Goal: Find specific page/section

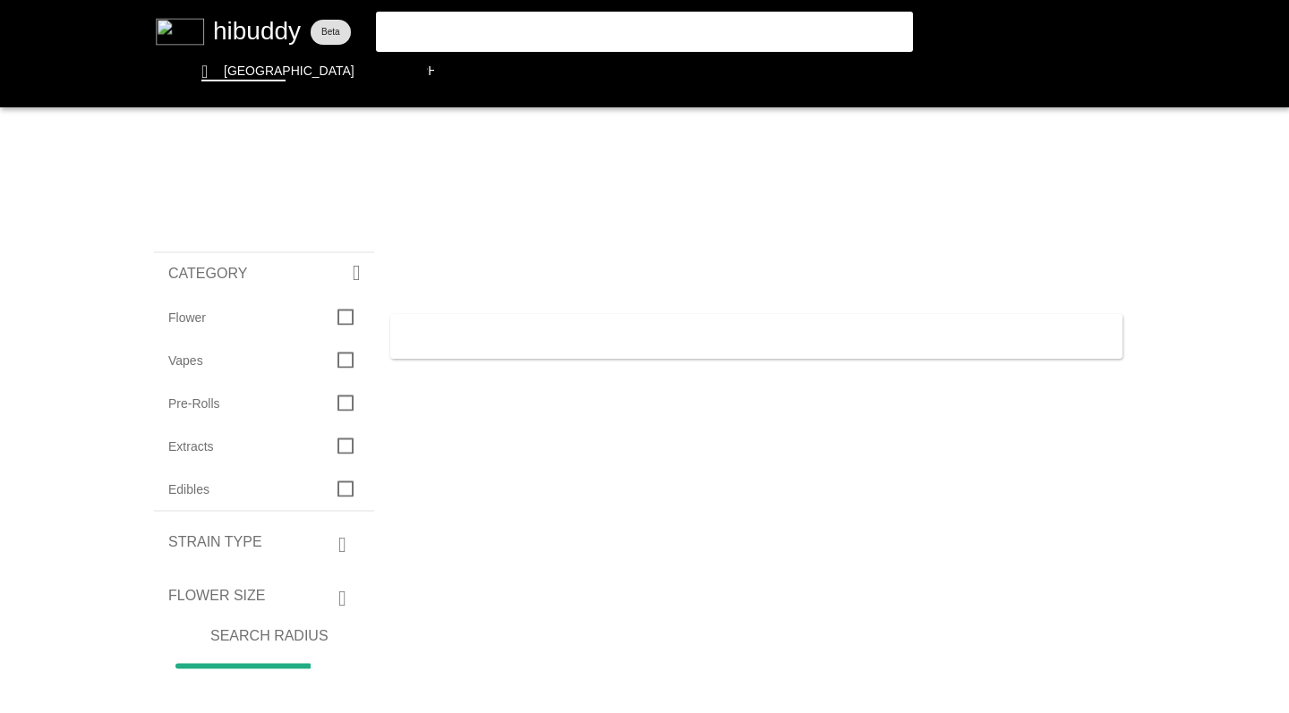
click at [452, 40] on flt-glass-pane at bounding box center [644, 356] width 1289 height 713
click at [242, 77] on flt-glass-pane at bounding box center [644, 356] width 1289 height 713
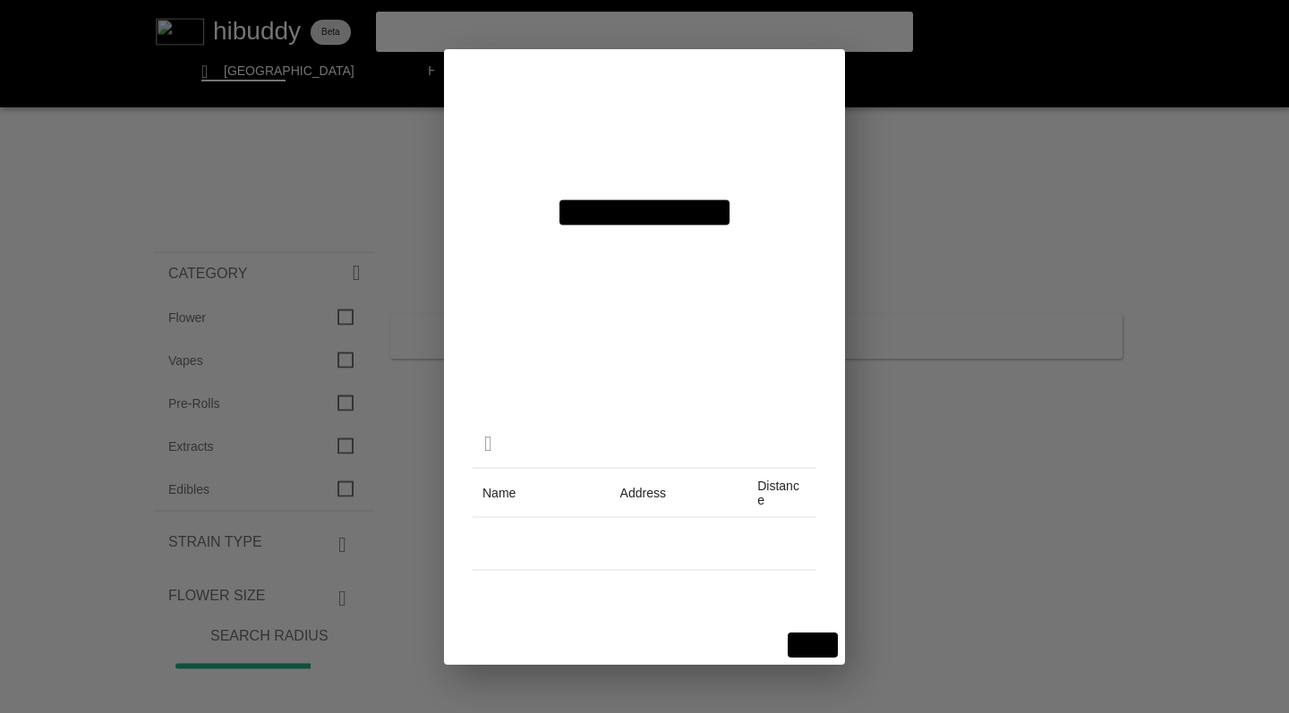
click at [251, 27] on flt-glass-pane at bounding box center [644, 356] width 1289 height 713
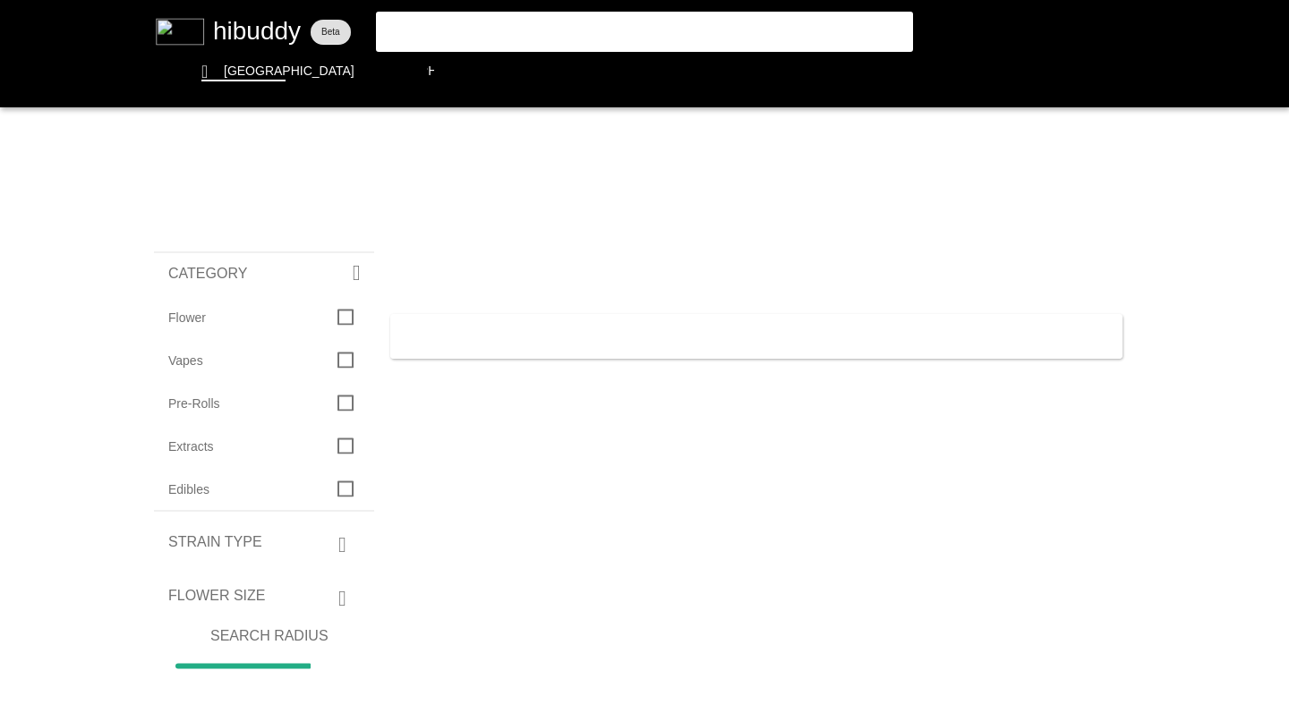
click at [251, 27] on flt-glass-pane at bounding box center [644, 356] width 1289 height 713
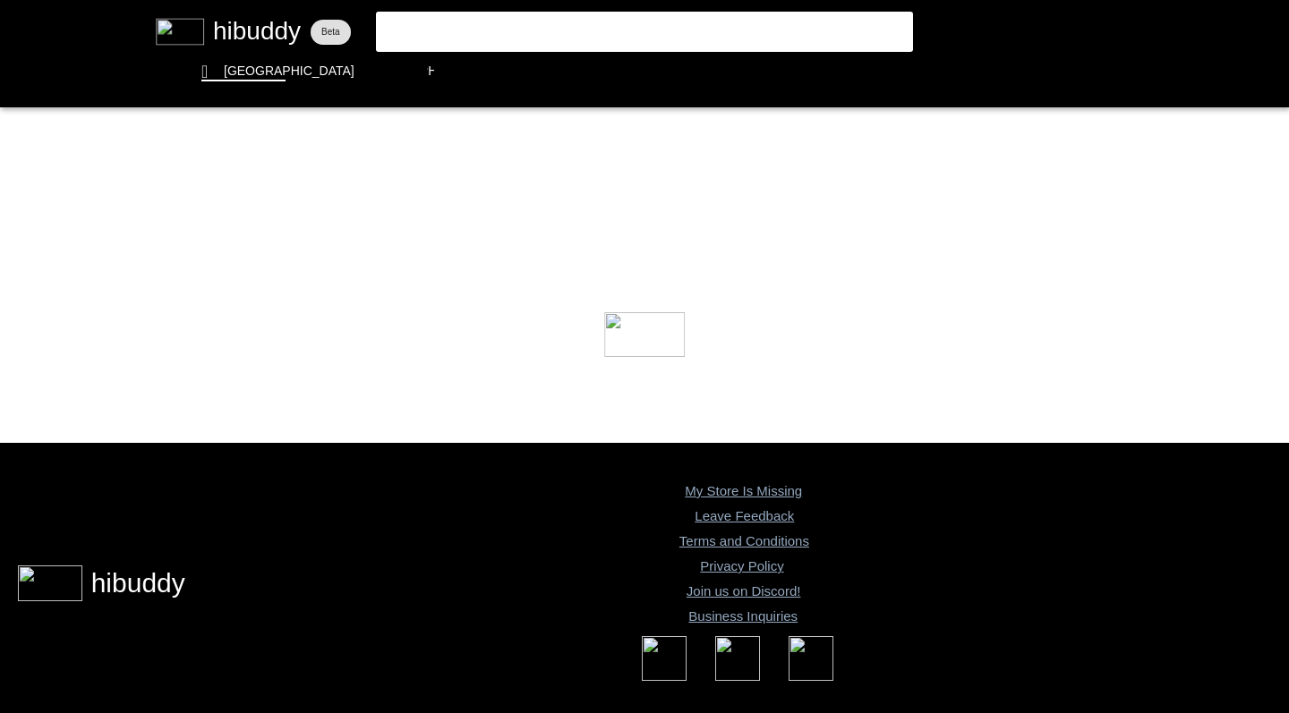
click at [251, 30] on flt-glass-pane at bounding box center [644, 356] width 1289 height 713
click at [326, 32] on flt-glass-pane at bounding box center [644, 356] width 1289 height 713
drag, startPoint x: 0, startPoint y: 0, endPoint x: 261, endPoint y: 31, distance: 262.4
click at [261, 31] on flt-glass-pane at bounding box center [644, 356] width 1289 height 713
